Goal: Task Accomplishment & Management: Manage account settings

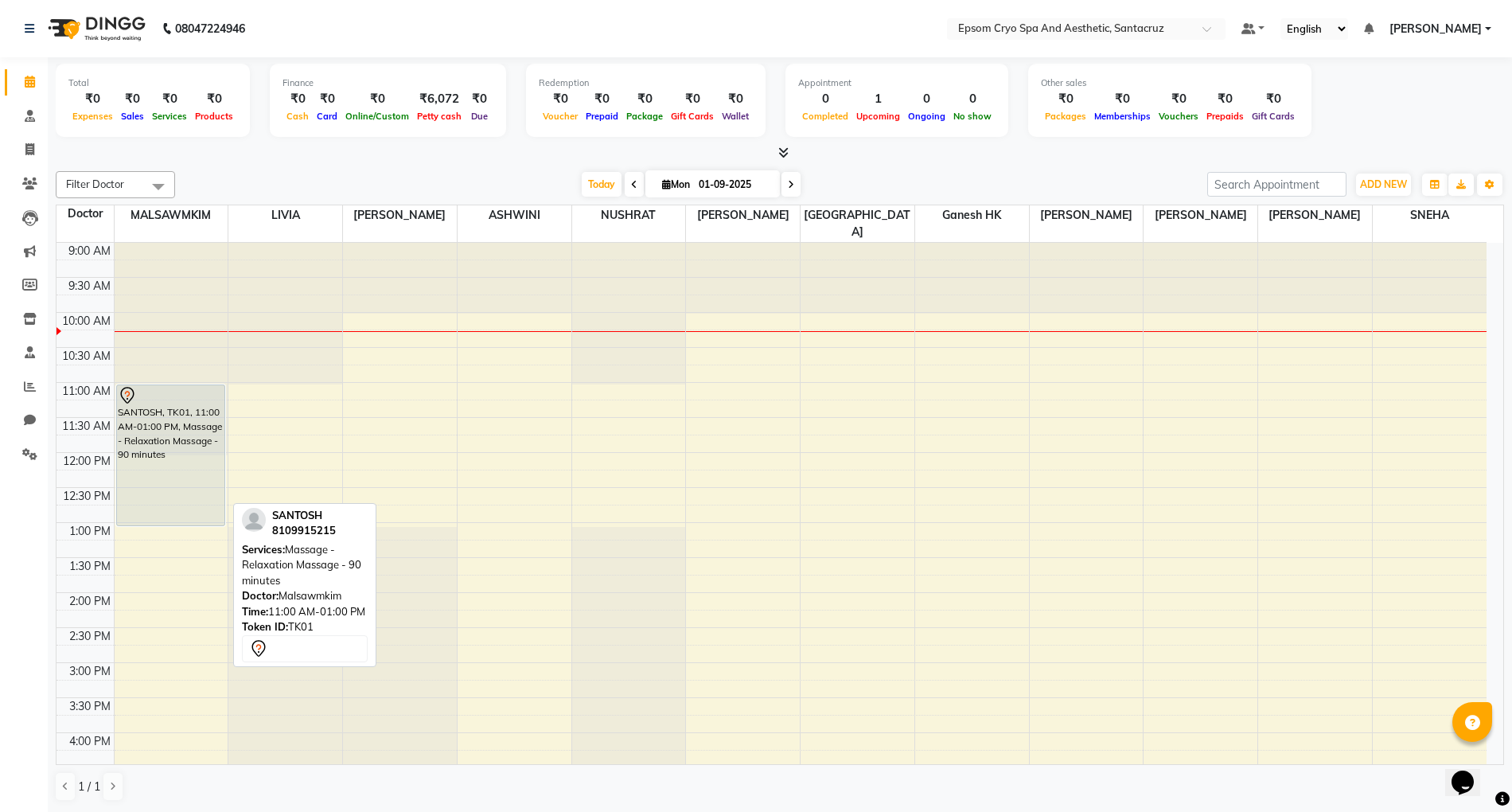
click at [145, 437] on div "SANTOSH, TK01, 11:00 AM-01:00 PM, Massage - Relaxation Massage - 90 minutes" at bounding box center [171, 455] width 107 height 140
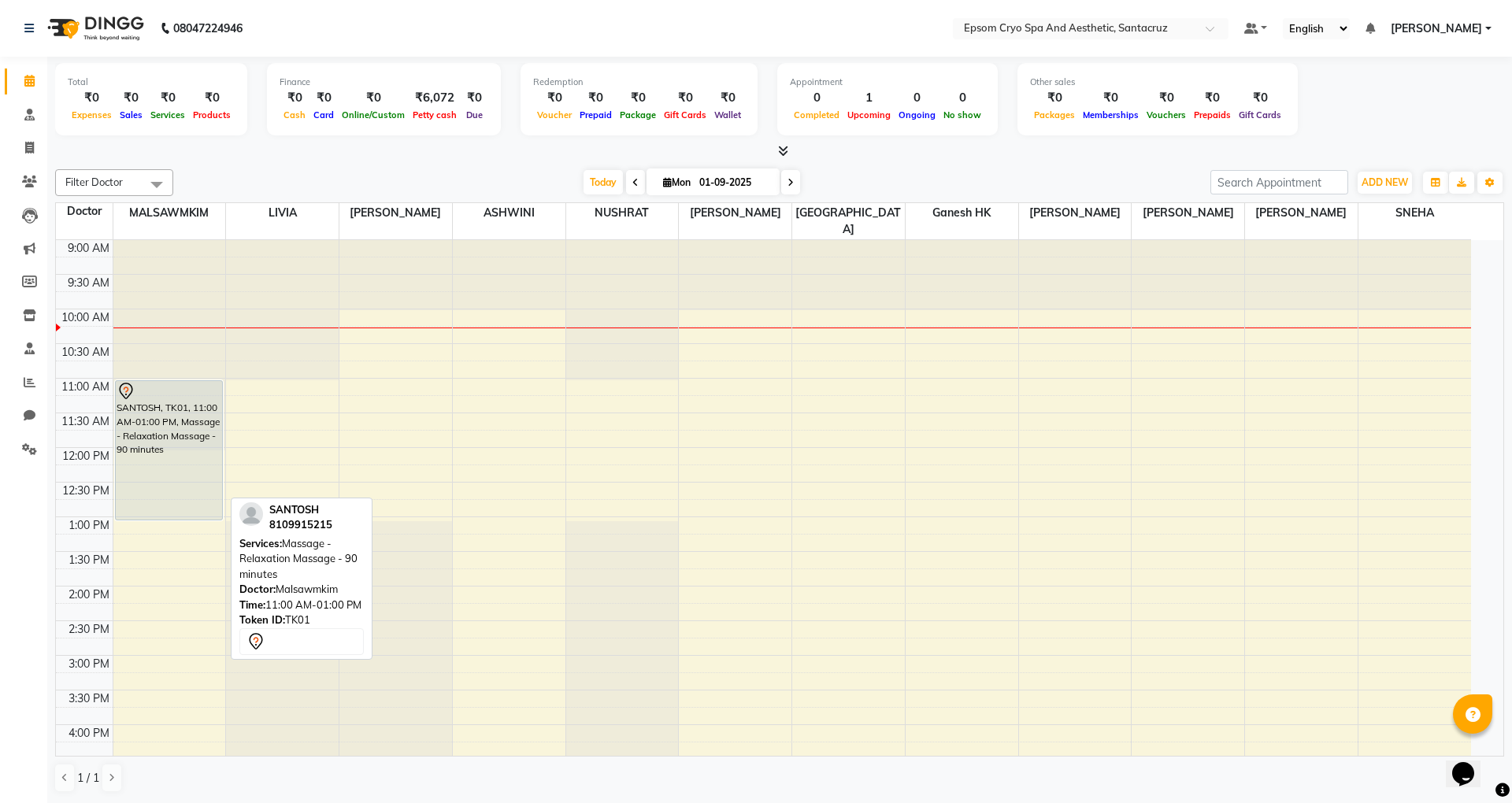
select select "7"
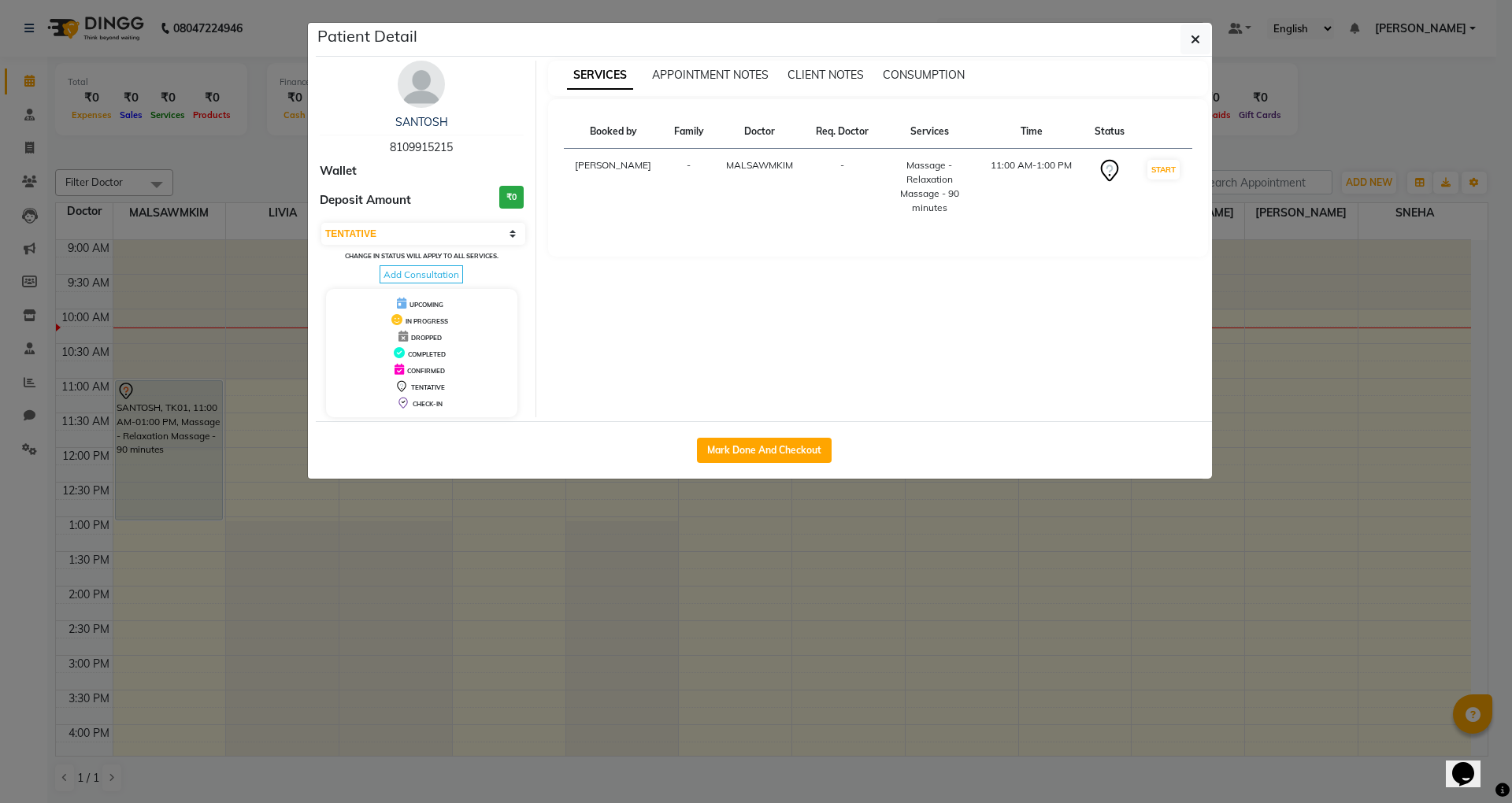
click at [410, 154] on span "8109915215" at bounding box center [421, 147] width 63 height 14
click at [410, 145] on span "8109915215" at bounding box center [421, 147] width 63 height 14
copy span "8109915215"
click at [1197, 44] on icon "button" at bounding box center [1195, 39] width 10 height 13
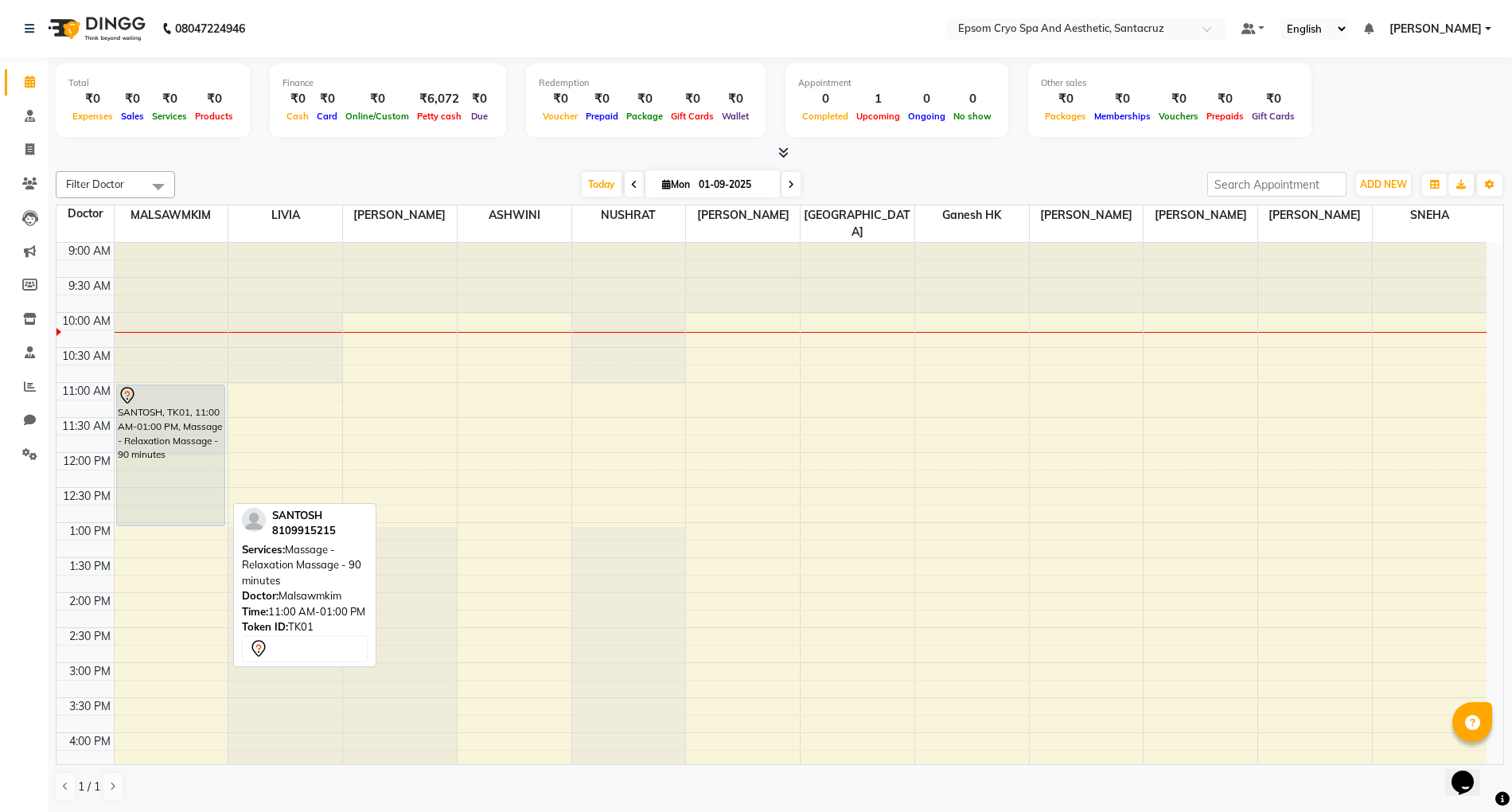
click at [153, 402] on div "SANTOSH, TK01, 11:00 AM-01:00 PM, Massage - Relaxation Massage - 90 minutes" at bounding box center [171, 455] width 107 height 140
select select "7"
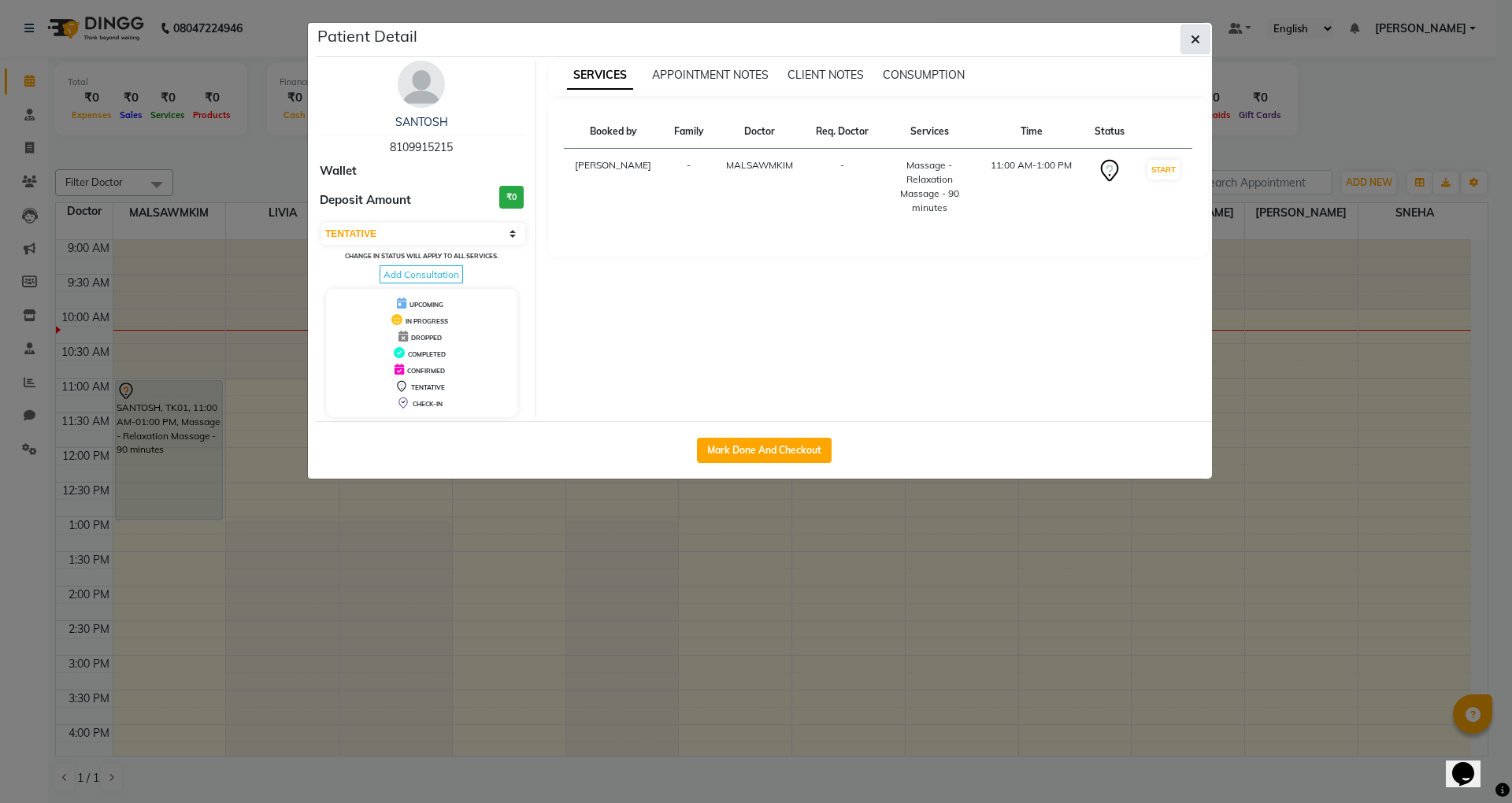
click at [1191, 35] on icon "button" at bounding box center [1195, 39] width 10 height 13
